Goal: Task Accomplishment & Management: Manage account settings

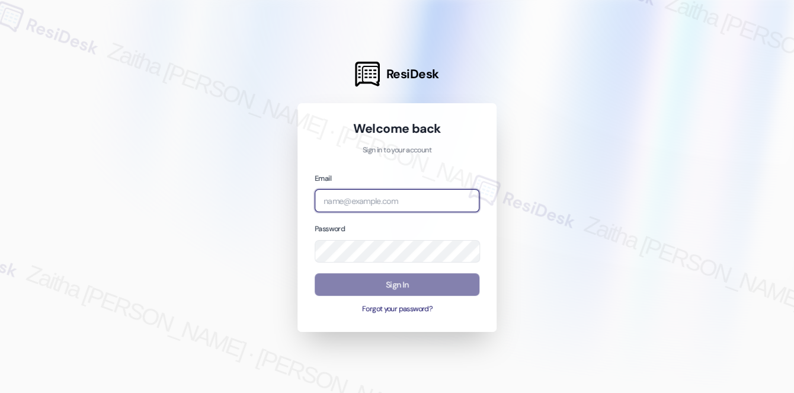
click at [385, 194] on input "email" at bounding box center [397, 200] width 165 height 23
type input "[EMAIL_ADDRESS][PERSON_NAME][DOMAIN_NAME]"
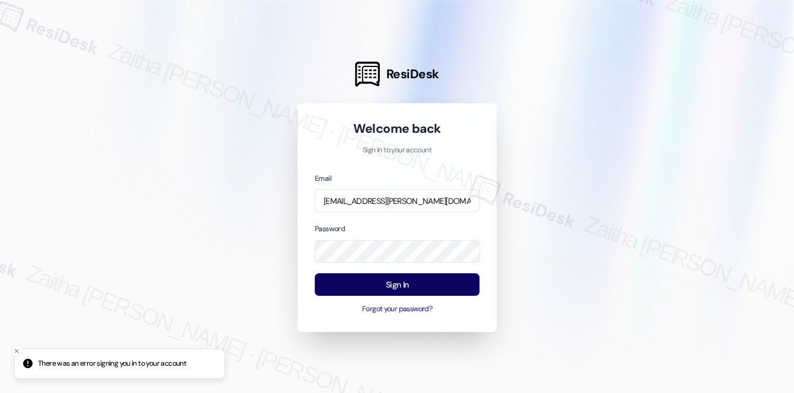
click at [604, 134] on div at bounding box center [397, 196] width 794 height 393
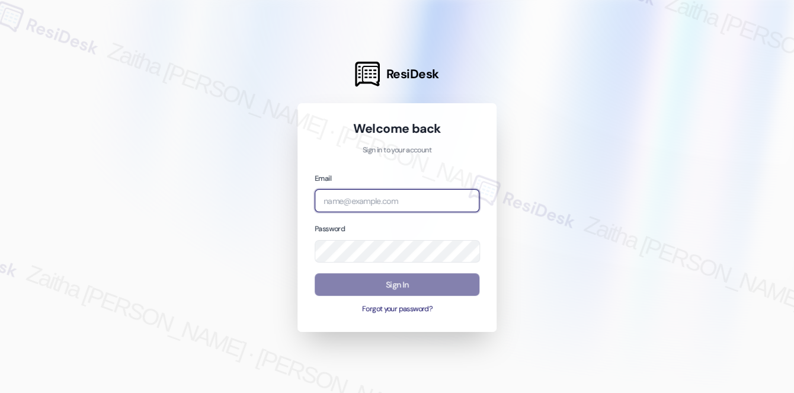
click at [409, 194] on input "email" at bounding box center [397, 200] width 165 height 23
type input "[EMAIL_ADDRESS][PERSON_NAME][DOMAIN_NAME]"
